Goal: Task Accomplishment & Management: Manage account settings

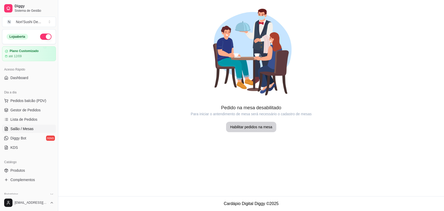
drag, startPoint x: 21, startPoint y: 79, endPoint x: 0, endPoint y: 117, distance: 42.7
click at [21, 80] on span "Dashboard" at bounding box center [19, 77] width 18 height 5
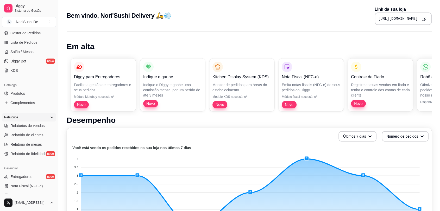
scroll to position [58, 0]
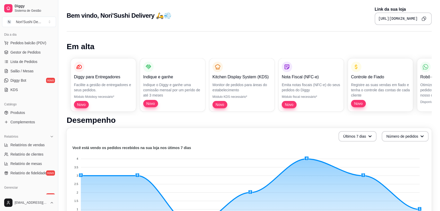
click at [276, 6] on div "Bem vindo, [PERSON_NAME]'Sushi Delivery 🛵💨 Link da sua loja [URL][DOMAIN_NAME]" at bounding box center [249, 15] width 365 height 19
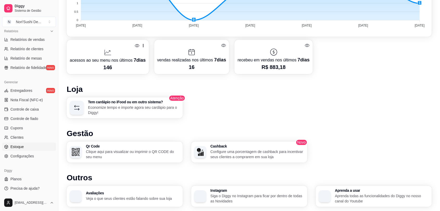
scroll to position [249, 0]
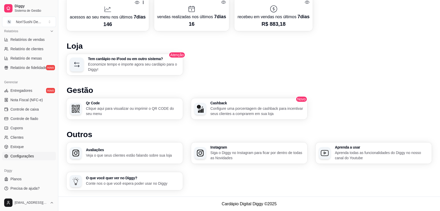
click at [29, 157] on span "Configurações" at bounding box center [21, 155] width 23 height 5
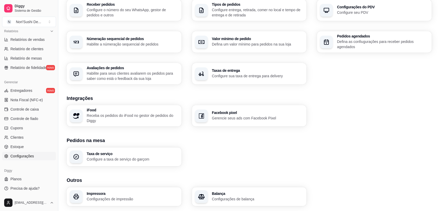
scroll to position [153, 0]
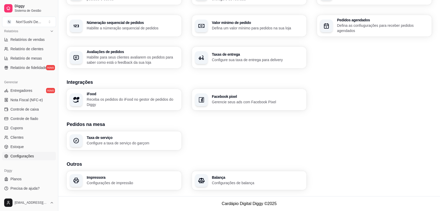
drag, startPoint x: 282, startPoint y: 130, endPoint x: 281, endPoint y: 133, distance: 2.7
click at [281, 130] on section "Pedidos na mesa Taxa de serviço Configure a taxa de serviço do garçom" at bounding box center [249, 135] width 365 height 29
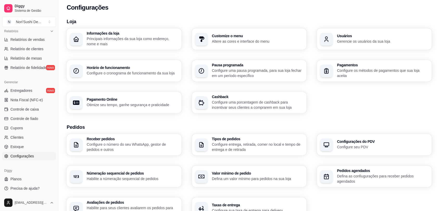
scroll to position [0, 0]
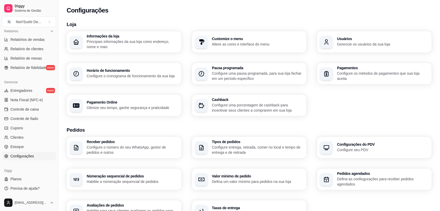
click at [135, 20] on div "Loja Informações da loja Principais informações da sua loja como endereço, nome…" at bounding box center [248, 184] width 381 height 332
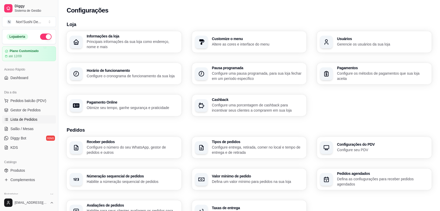
click at [37, 120] on link "Lista de Pedidos" at bounding box center [29, 119] width 54 height 8
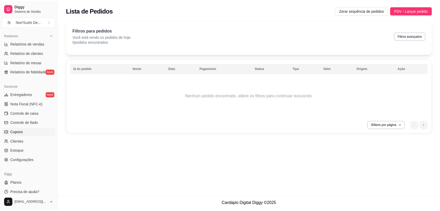
scroll to position [163, 0]
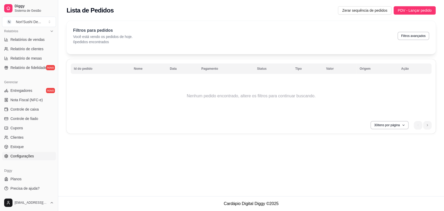
click at [32, 154] on span "Configurações" at bounding box center [21, 155] width 23 height 5
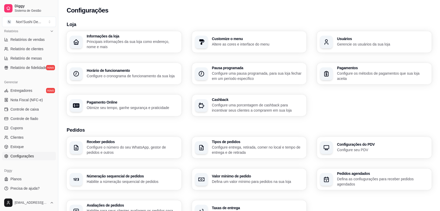
click at [156, 74] on p "Configure o cronograma de funcionamento da sua loja" at bounding box center [133, 75] width 92 height 5
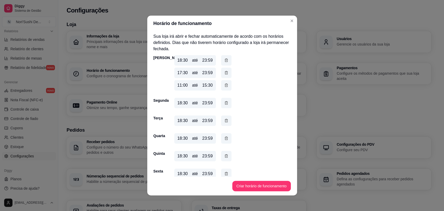
click at [209, 73] on div "23:59" at bounding box center [207, 73] width 10 height 6
click at [210, 73] on div "23:59" at bounding box center [207, 73] width 10 height 6
click at [210, 74] on div "23:59" at bounding box center [207, 73] width 10 height 6
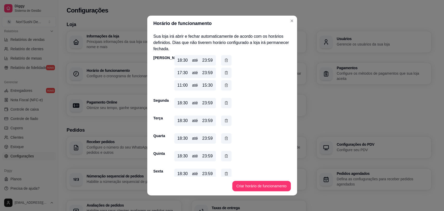
scroll to position [49, 0]
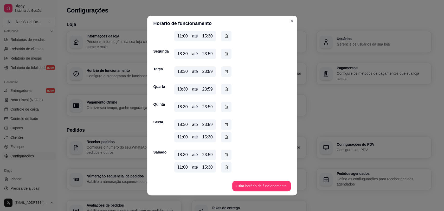
click at [177, 169] on div "11:00" at bounding box center [182, 167] width 10 height 6
click at [177, 167] on div "11:00" at bounding box center [182, 167] width 10 height 6
click at [182, 151] on div "18:30 até 23:59" at bounding box center [195, 155] width 42 height 10
click at [253, 188] on button "Criar horário de funcionamento" at bounding box center [261, 186] width 59 height 10
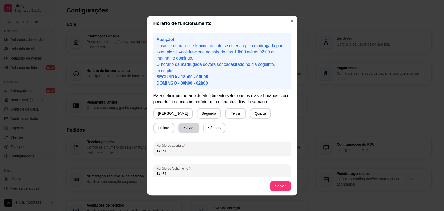
click at [178, 126] on button "Sexta" at bounding box center [188, 128] width 21 height 10
click at [203, 126] on button "Sábado" at bounding box center [214, 128] width 22 height 10
click at [178, 130] on button "Sexta" at bounding box center [188, 128] width 21 height 10
click at [172, 152] on div "14 : 51" at bounding box center [222, 151] width 131 height 6
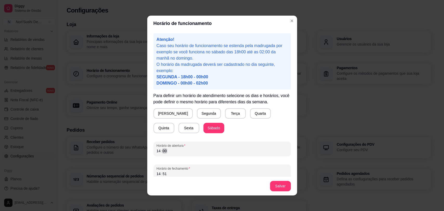
click at [157, 148] on div "14 : 00" at bounding box center [222, 151] width 131 height 6
click at [157, 150] on div "14" at bounding box center [158, 150] width 5 height 5
click at [175, 176] on div "14 : 51" at bounding box center [222, 174] width 131 height 6
click at [277, 184] on button "Salvar" at bounding box center [280, 186] width 21 height 10
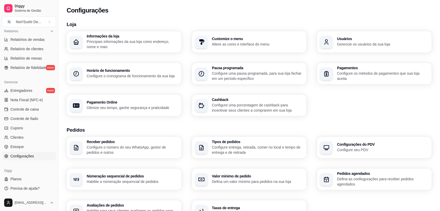
click at [145, 77] on p "Configure o cronograma de funcionamento da sua loja" at bounding box center [133, 75] width 92 height 5
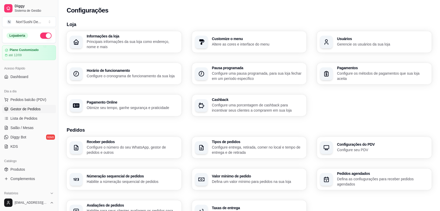
scroll to position [0, 0]
click at [27, 109] on span "Gestor de Pedidos" at bounding box center [25, 109] width 30 height 5
